Goal: Transaction & Acquisition: Purchase product/service

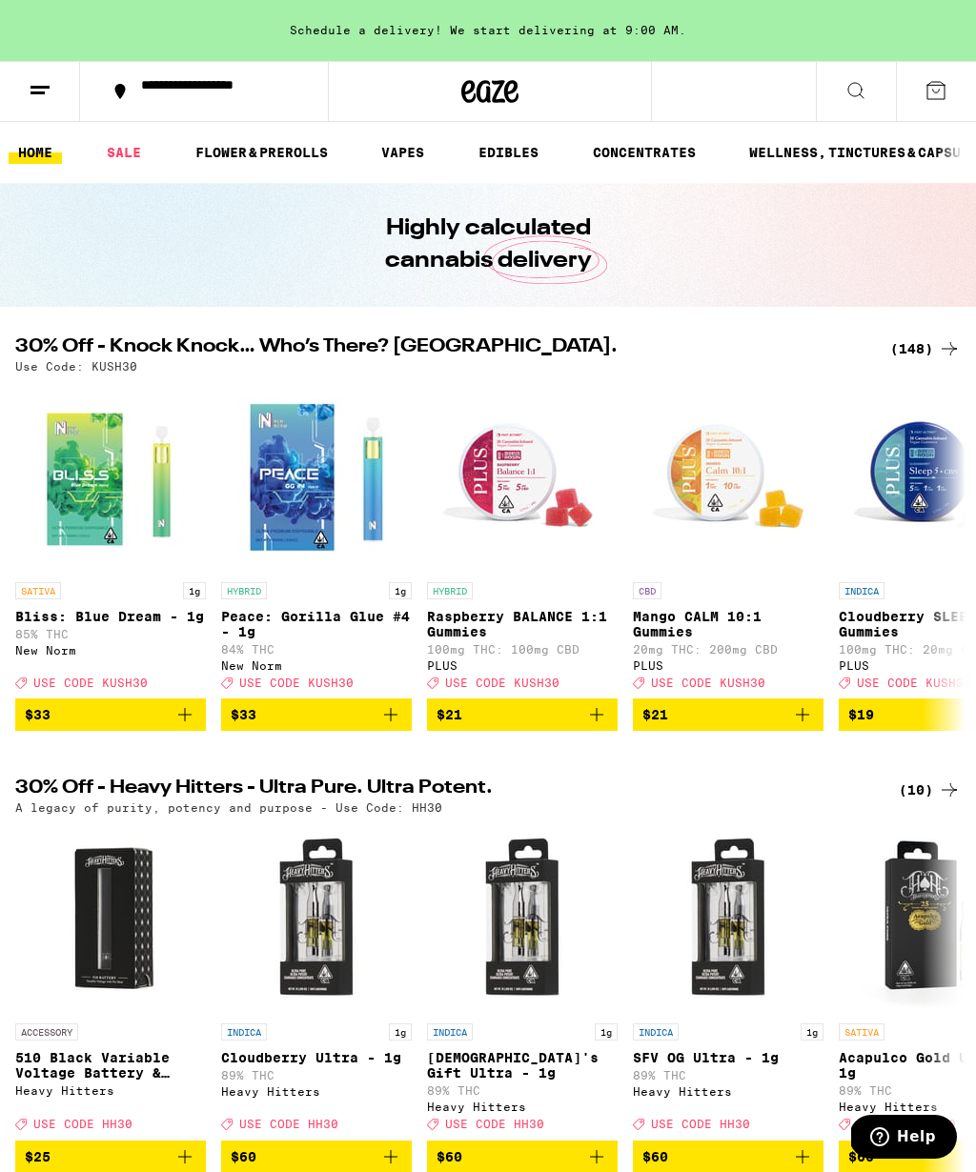
click at [918, 344] on div "(148)" at bounding box center [925, 348] width 70 height 23
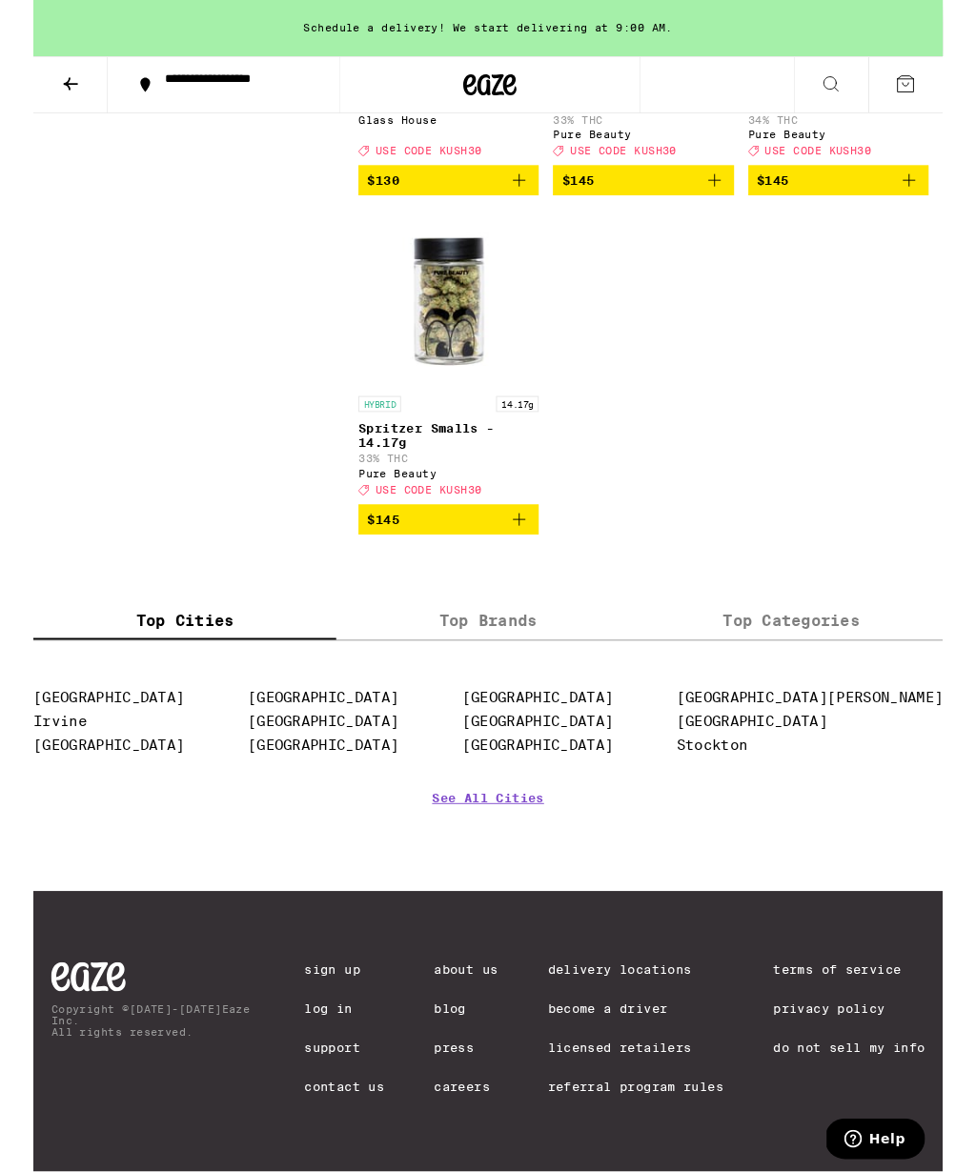
scroll to position [18330, 0]
